Goal: Task Accomplishment & Management: Use online tool/utility

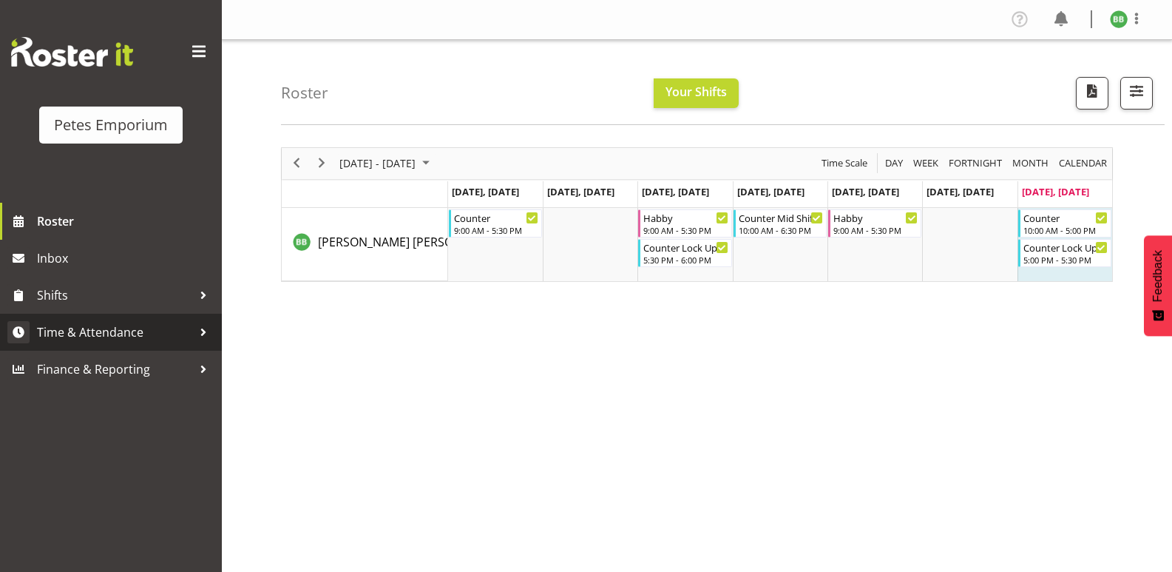
click at [157, 329] on span "Time & Attendance" at bounding box center [114, 332] width 155 height 22
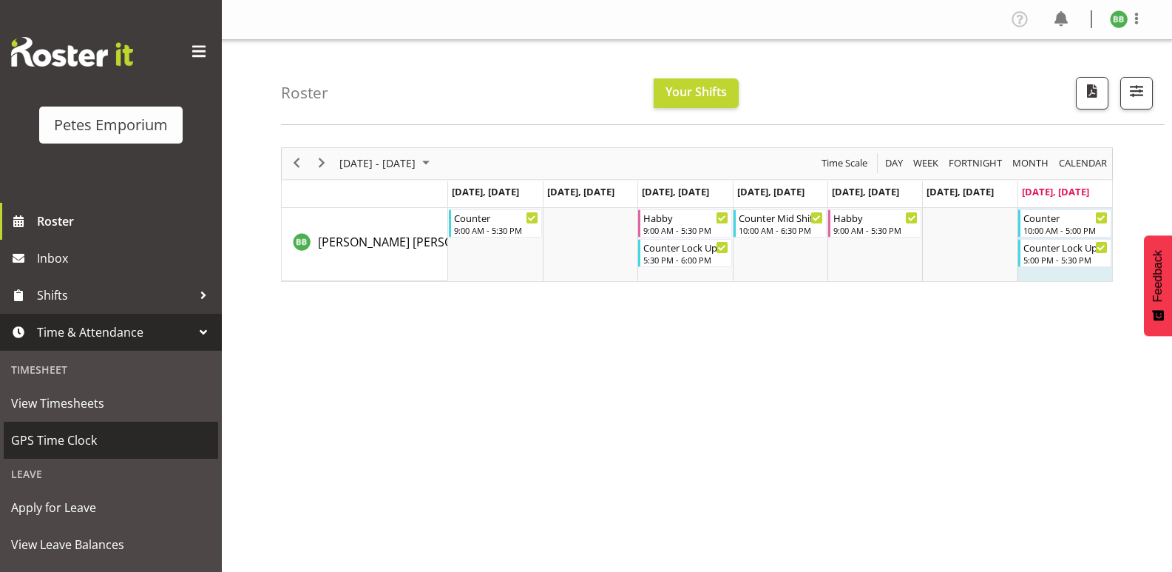
click at [114, 444] on span "GPS Time Clock" at bounding box center [111, 440] width 200 height 22
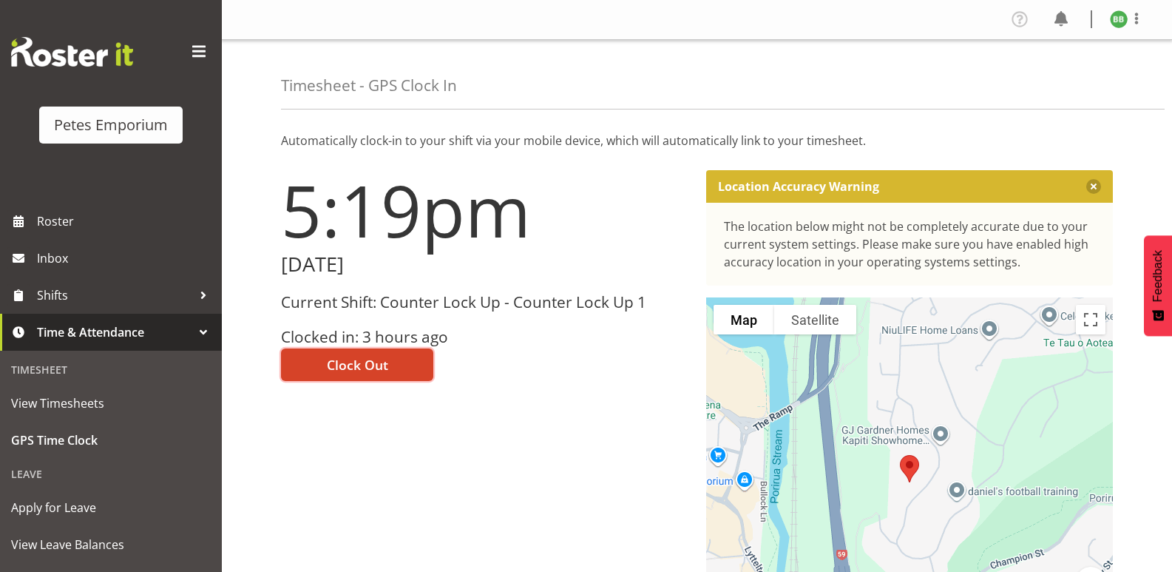
click at [337, 362] on span "Clock Out" at bounding box center [357, 364] width 61 height 19
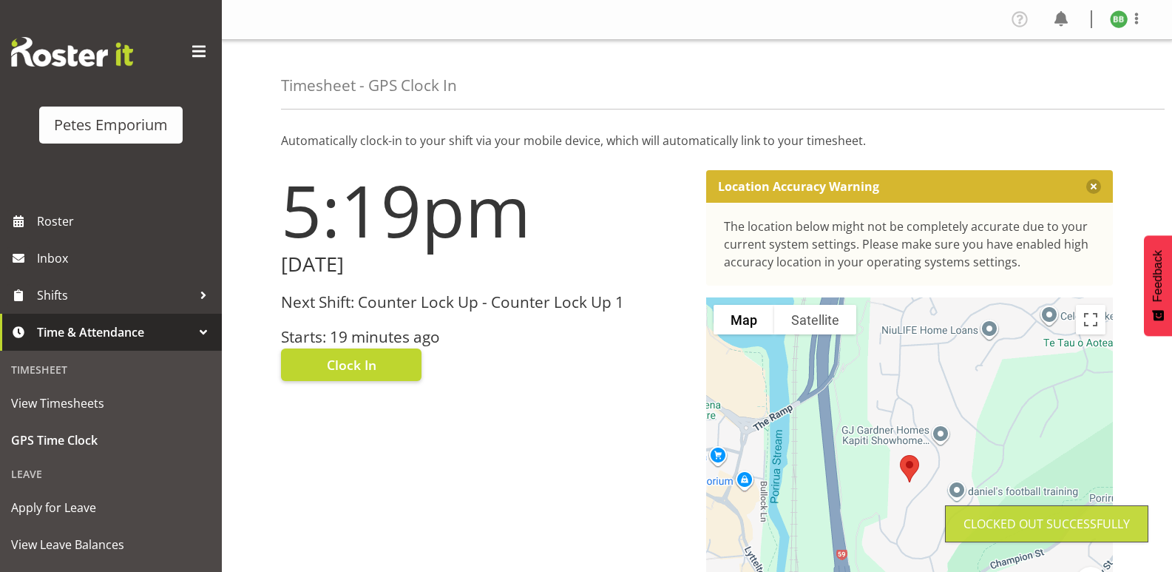
click at [1112, 24] on img at bounding box center [1119, 19] width 18 height 18
click at [1075, 81] on link "Log Out" at bounding box center [1075, 77] width 142 height 27
